Goal: Browse casually

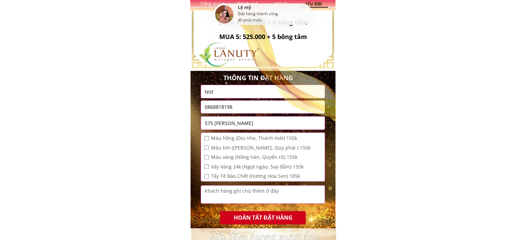
scroll to position [305, 0]
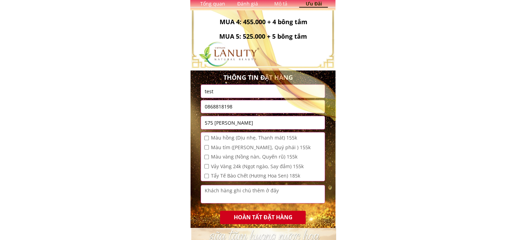
click at [241, 91] on div at bounding box center [241, 59] width 261 height 259
click at [255, 89] on div at bounding box center [241, 59] width 261 height 259
click at [257, 91] on div at bounding box center [241, 59] width 261 height 259
click at [232, 93] on div at bounding box center [241, 59] width 261 height 259
click at [211, 92] on div at bounding box center [241, 59] width 261 height 259
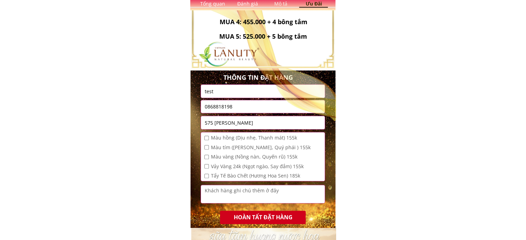
click at [204, 92] on div at bounding box center [241, 59] width 261 height 259
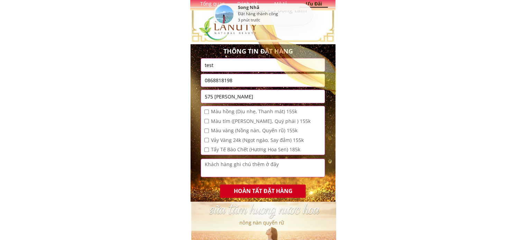
scroll to position [331, 0]
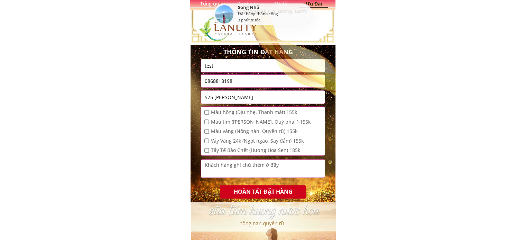
drag, startPoint x: 223, startPoint y: 87, endPoint x: 225, endPoint y: 79, distance: 7.6
click at [223, 86] on div at bounding box center [241, 34] width 261 height 259
click at [225, 79] on div at bounding box center [241, 34] width 261 height 259
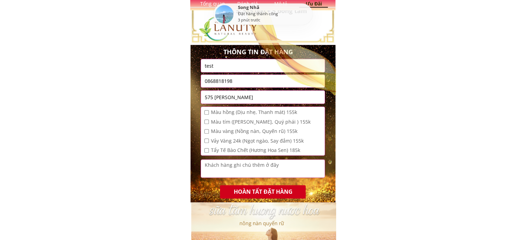
click at [225, 79] on div at bounding box center [241, 34] width 261 height 259
click at [226, 79] on div at bounding box center [241, 34] width 261 height 259
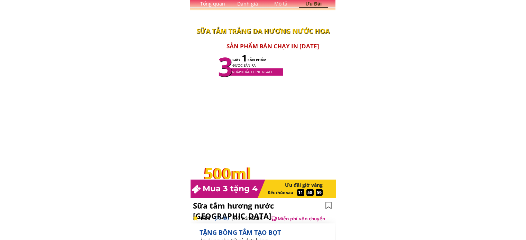
scroll to position [331, 0]
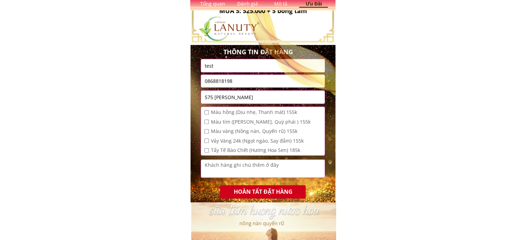
click at [240, 69] on div at bounding box center [241, 34] width 261 height 259
click at [239, 66] on div at bounding box center [241, 34] width 261 height 259
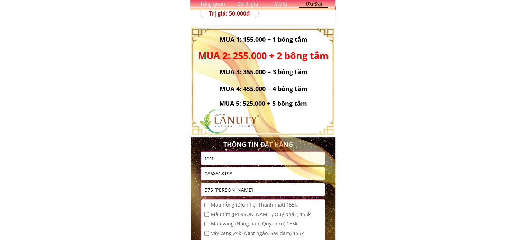
scroll to position [327, 0]
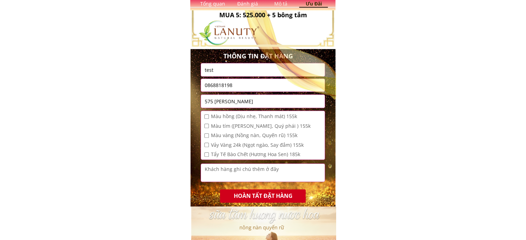
click at [236, 72] on div at bounding box center [241, 38] width 261 height 259
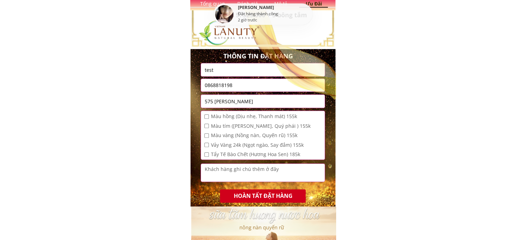
click at [329, 72] on div at bounding box center [241, 38] width 261 height 259
click at [251, 86] on div at bounding box center [241, 38] width 261 height 259
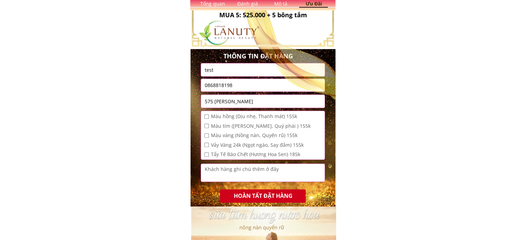
click at [254, 114] on div at bounding box center [241, 38] width 261 height 259
click at [253, 120] on div at bounding box center [241, 38] width 261 height 259
click at [247, 102] on div at bounding box center [241, 38] width 261 height 259
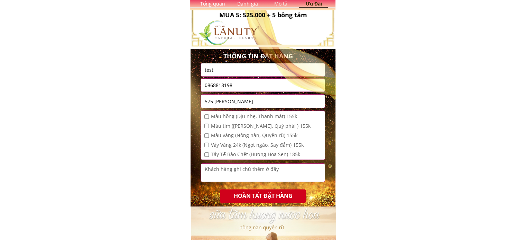
click at [247, 102] on div at bounding box center [241, 38] width 261 height 259
